Goal: Task Accomplishment & Management: Manage account settings

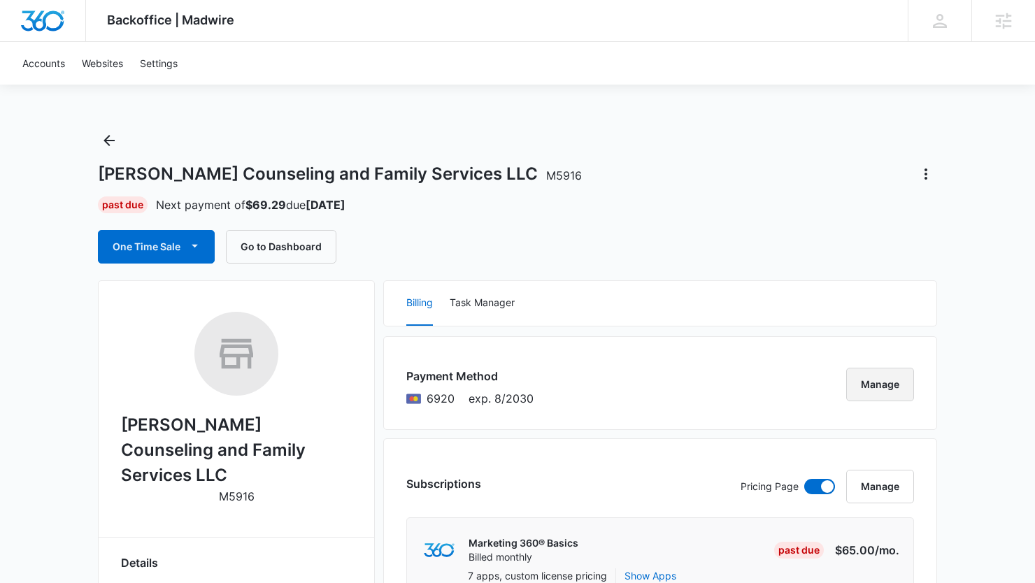
click at [873, 378] on button "Manage" at bounding box center [880, 385] width 68 height 34
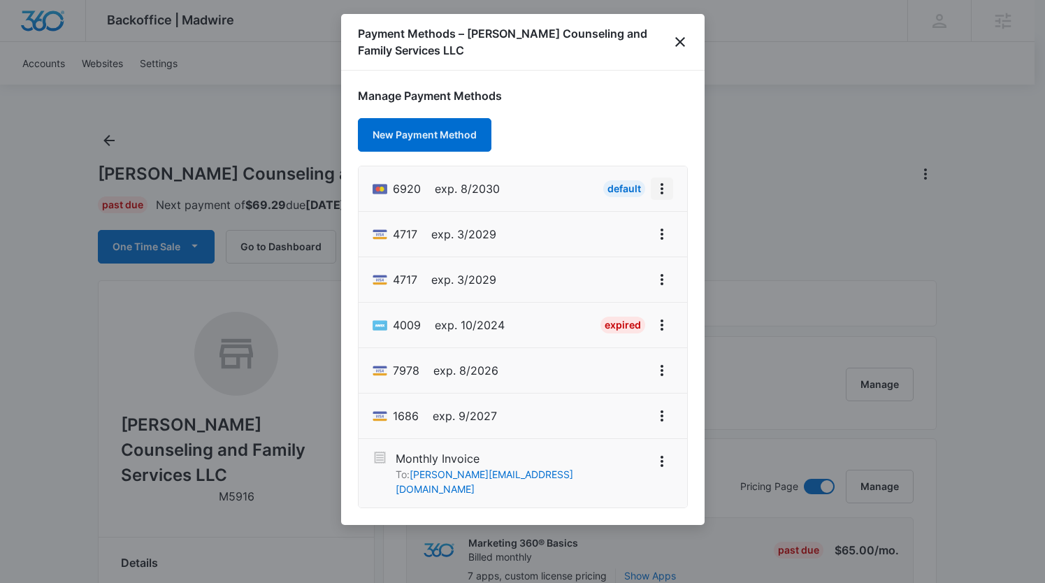
click at [663, 190] on icon "View More" at bounding box center [662, 188] width 17 height 17
click at [640, 247] on button "Retry Charge" at bounding box center [616, 248] width 111 height 21
click at [680, 39] on icon "close" at bounding box center [680, 42] width 17 height 17
